Goal: Task Accomplishment & Management: Use online tool/utility

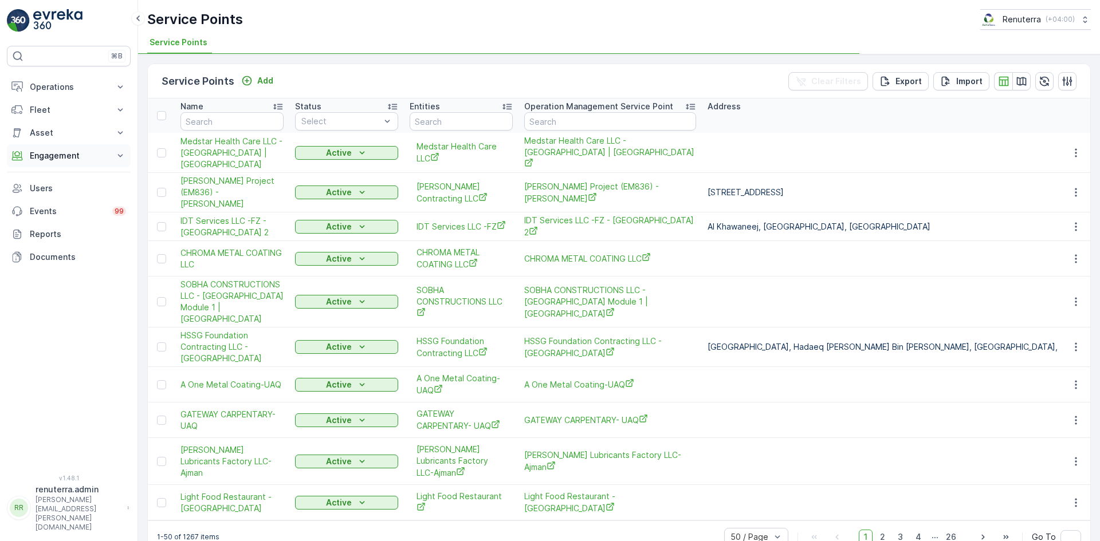
click at [73, 153] on p "Engagement" at bounding box center [69, 155] width 78 height 11
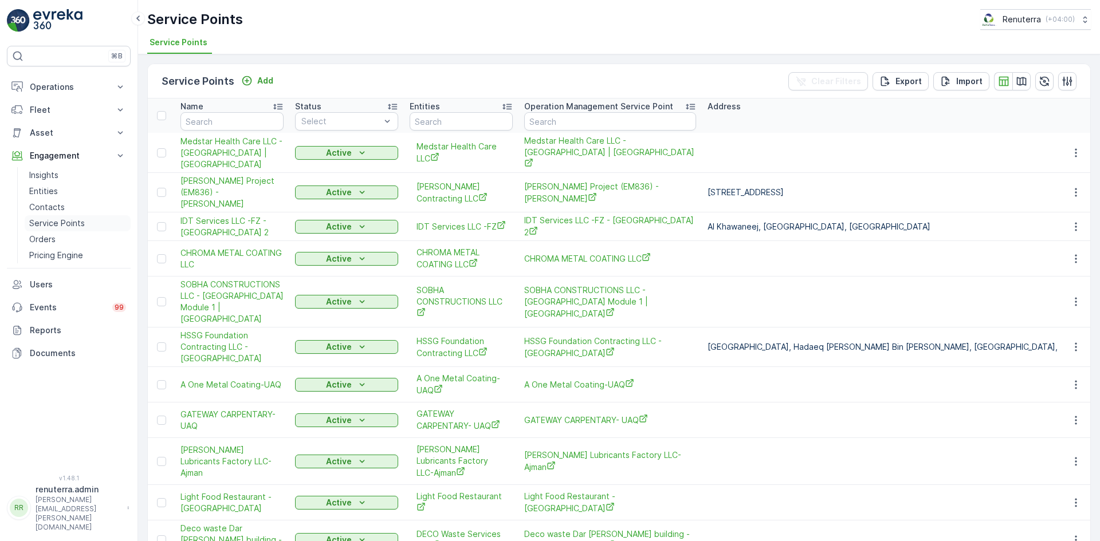
click at [56, 220] on p "Service Points" at bounding box center [57, 223] width 56 height 11
click at [205, 130] on input "text" at bounding box center [231, 121] width 103 height 18
type input "anju"
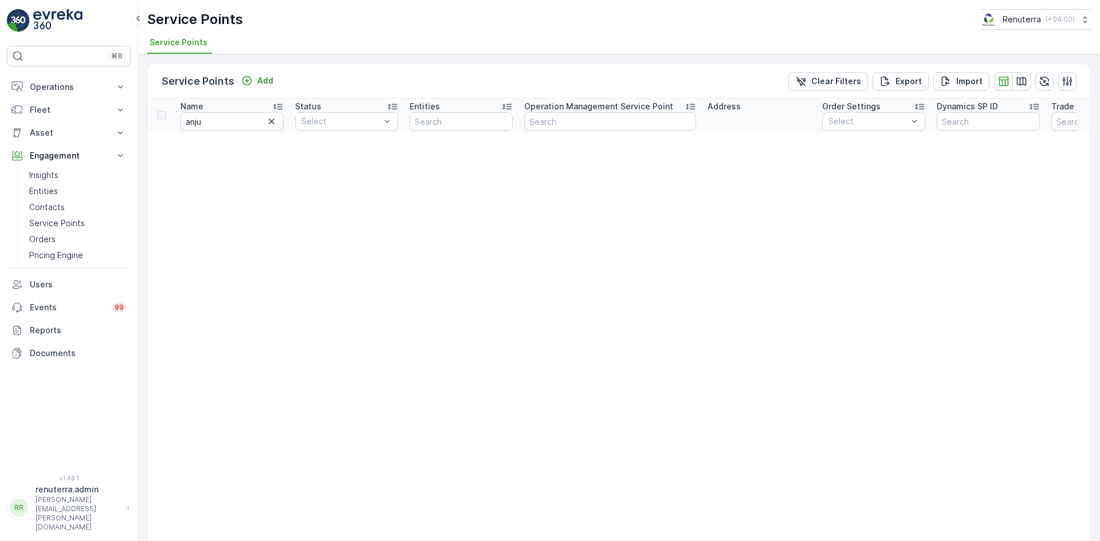
drag, startPoint x: 202, startPoint y: 131, endPoint x: 210, endPoint y: 121, distance: 12.3
click at [203, 127] on th "Name anju" at bounding box center [232, 116] width 115 height 34
click at [210, 121] on input "anju" at bounding box center [231, 121] width 103 height 18
type input "anja"
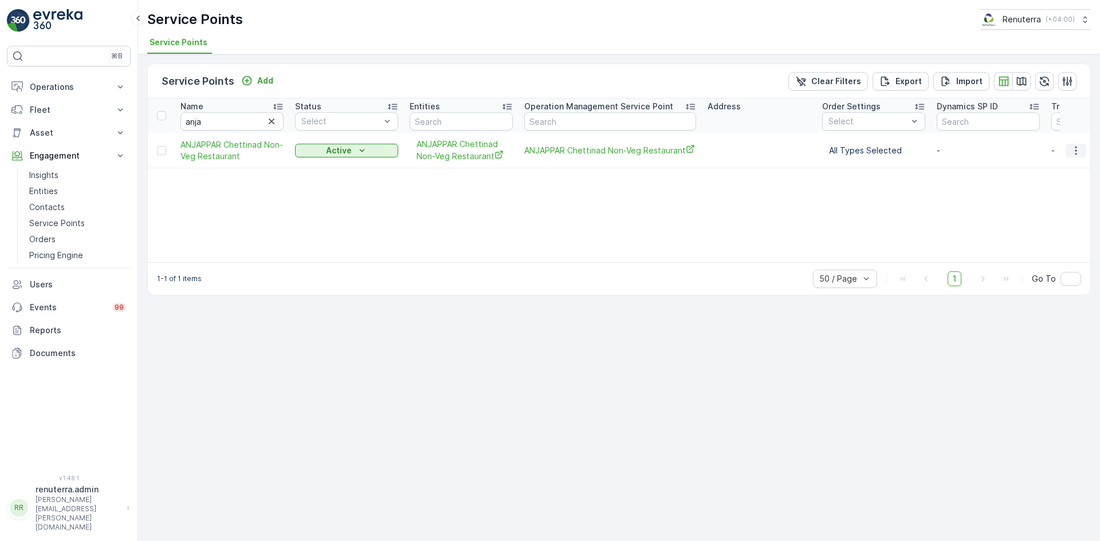
click at [1070, 148] on button "button" at bounding box center [1076, 151] width 21 height 14
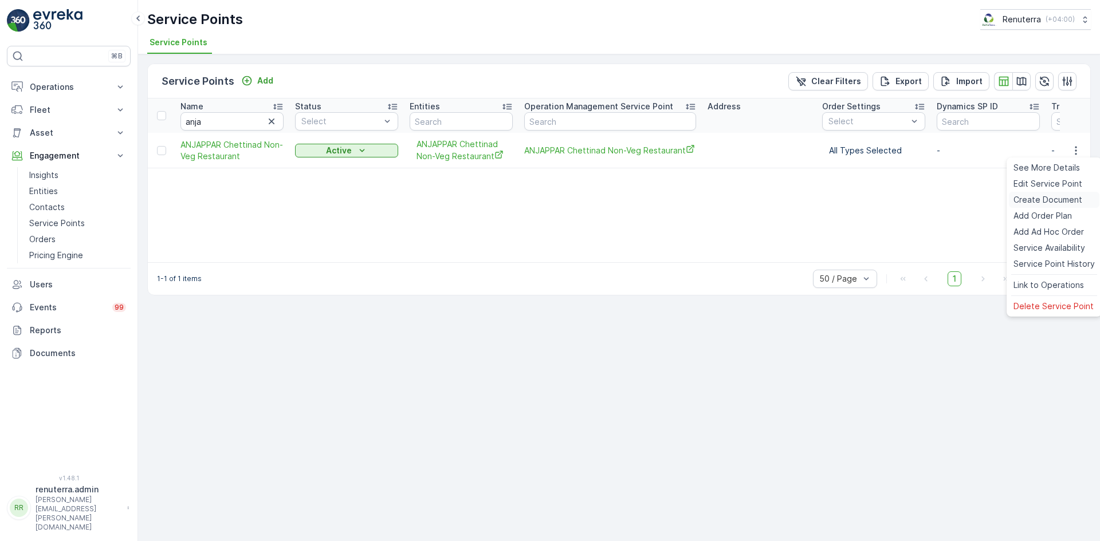
click at [1037, 194] on span "Create Document" at bounding box center [1047, 199] width 69 height 11
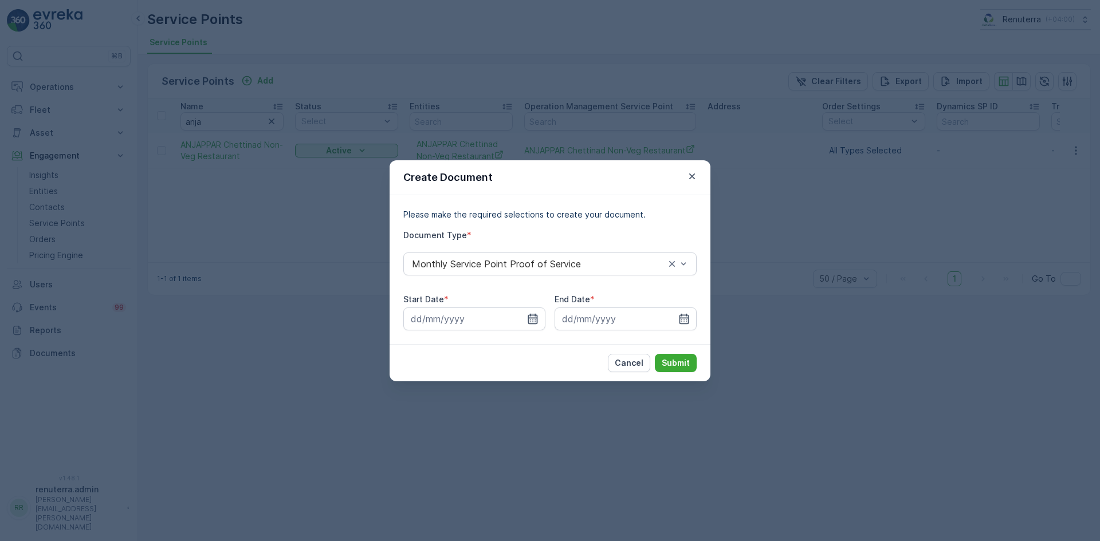
click at [532, 317] on icon "button" at bounding box center [532, 318] width 11 height 11
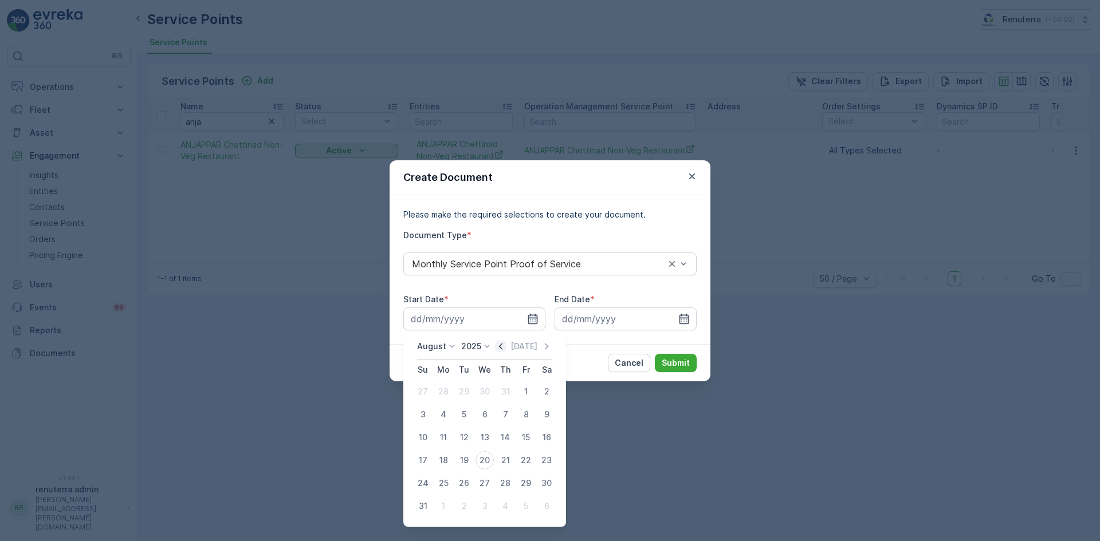
click at [502, 346] on icon "button" at bounding box center [500, 346] width 3 height 6
drag, startPoint x: 548, startPoint y: 342, endPoint x: 540, endPoint y: 352, distance: 13.1
click at [548, 342] on icon "button" at bounding box center [546, 346] width 11 height 11
drag, startPoint x: 526, startPoint y: 391, endPoint x: 539, endPoint y: 379, distance: 17.4
click at [526, 391] on div "1" at bounding box center [526, 392] width 18 height 18
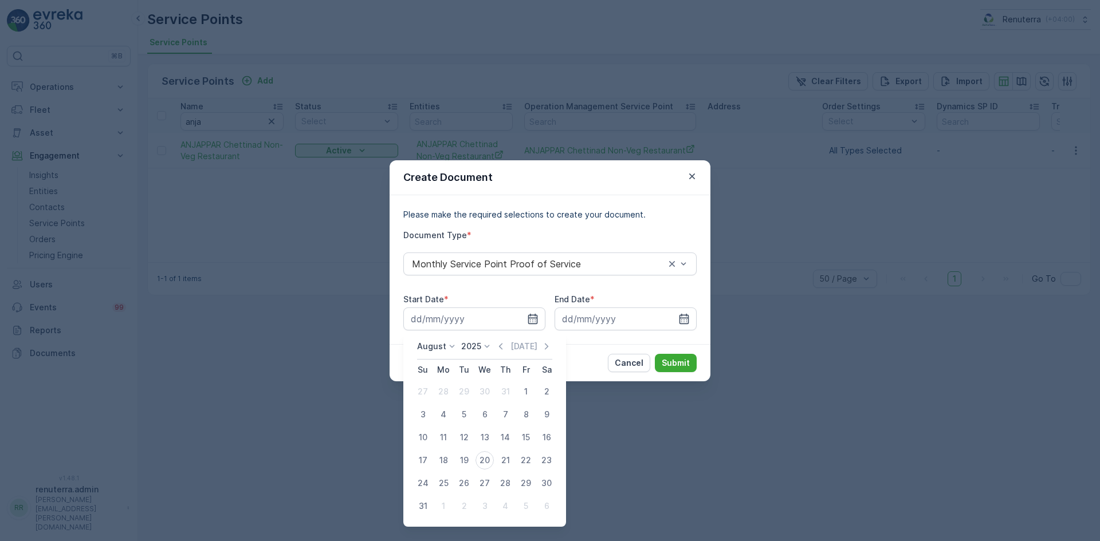
type input "[DATE]"
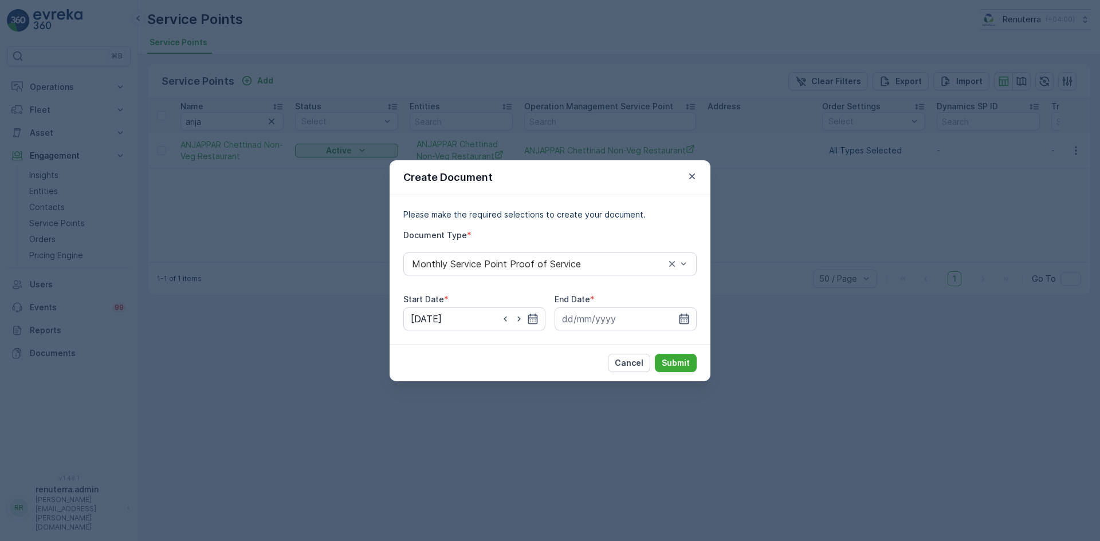
click at [684, 324] on icon "button" at bounding box center [683, 318] width 11 height 11
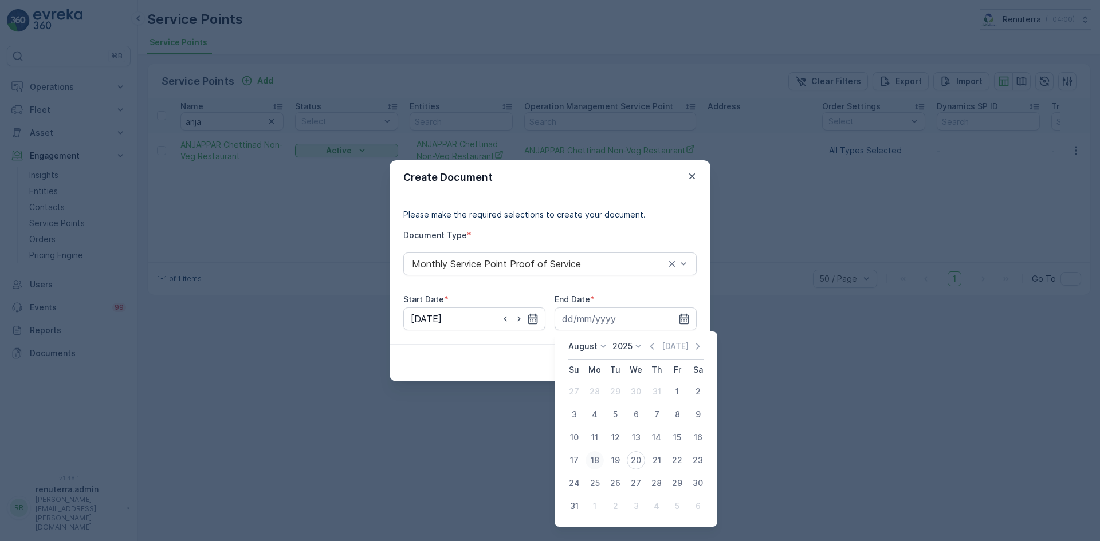
click at [593, 463] on div "18" at bounding box center [594, 460] width 18 height 18
type input "[DATE]"
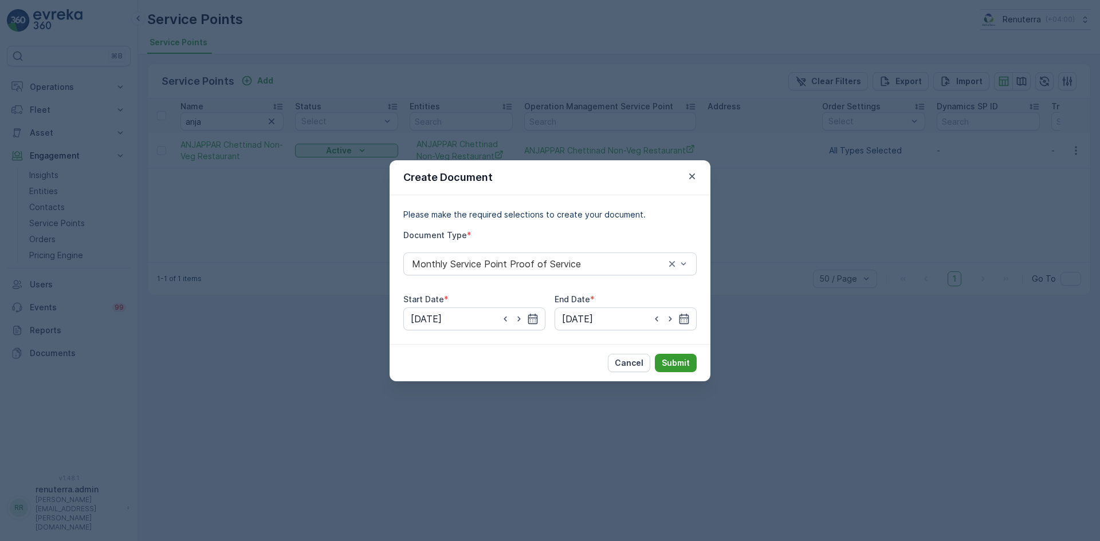
click at [677, 362] on p "Submit" at bounding box center [676, 362] width 28 height 11
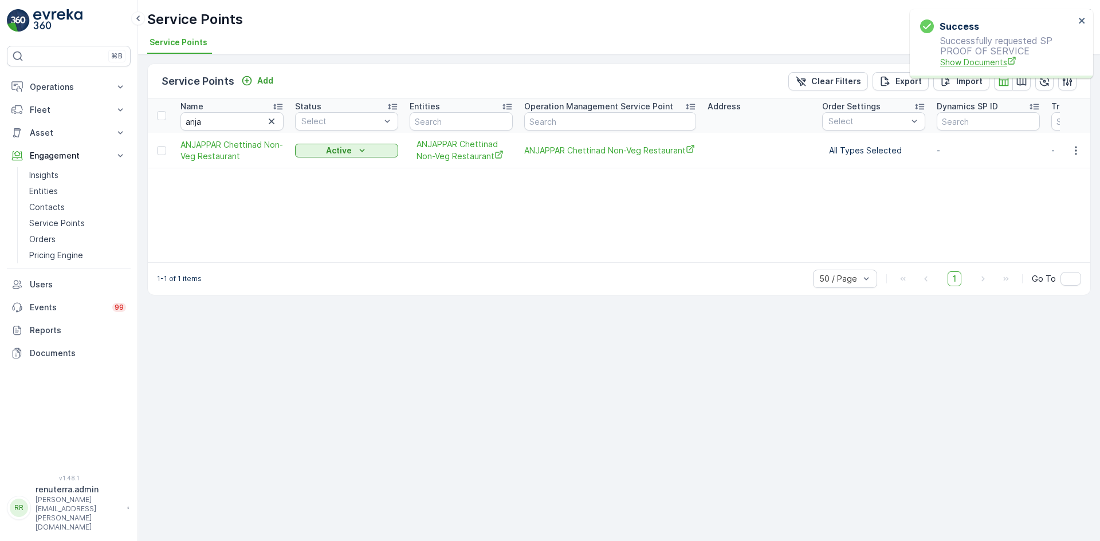
click at [968, 60] on span "Show Documents" at bounding box center [1007, 62] width 135 height 12
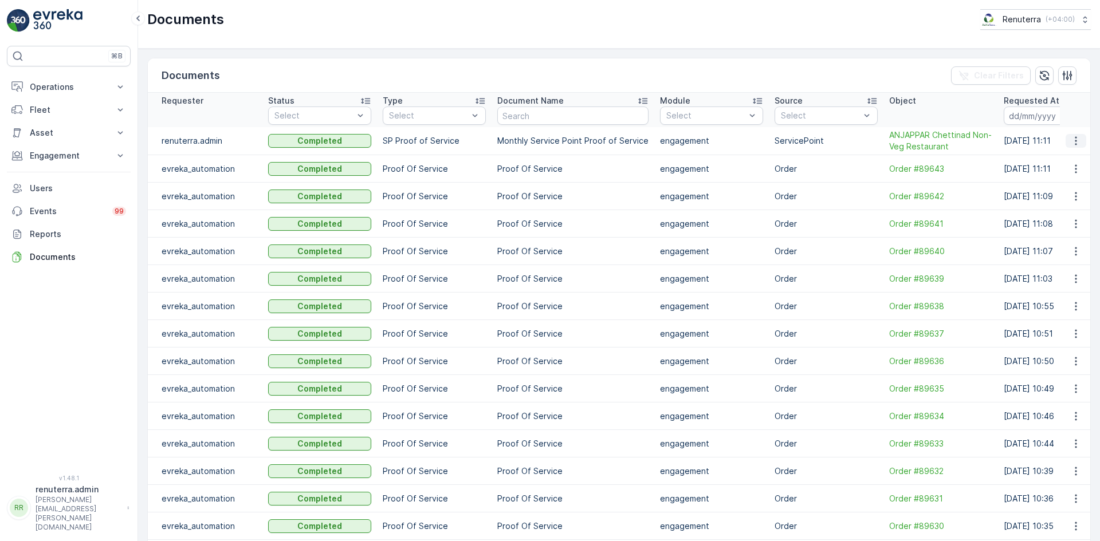
drag, startPoint x: 1073, startPoint y: 138, endPoint x: 1073, endPoint y: 146, distance: 7.4
click at [1075, 138] on icon "button" at bounding box center [1076, 141] width 2 height 9
click at [1064, 157] on span "See Details" at bounding box center [1073, 157] width 44 height 11
